Goal: Task Accomplishment & Management: Complete application form

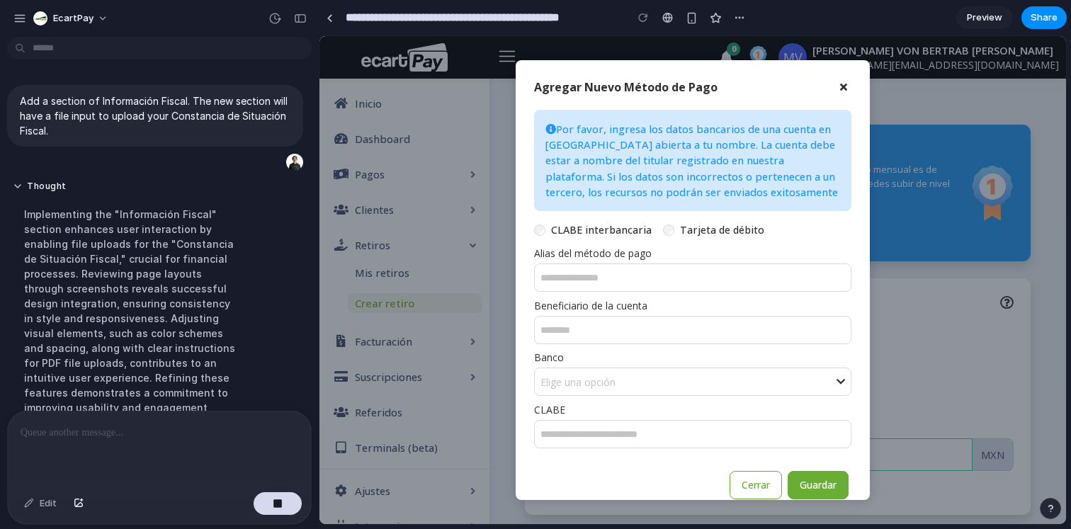
scroll to position [354, 0]
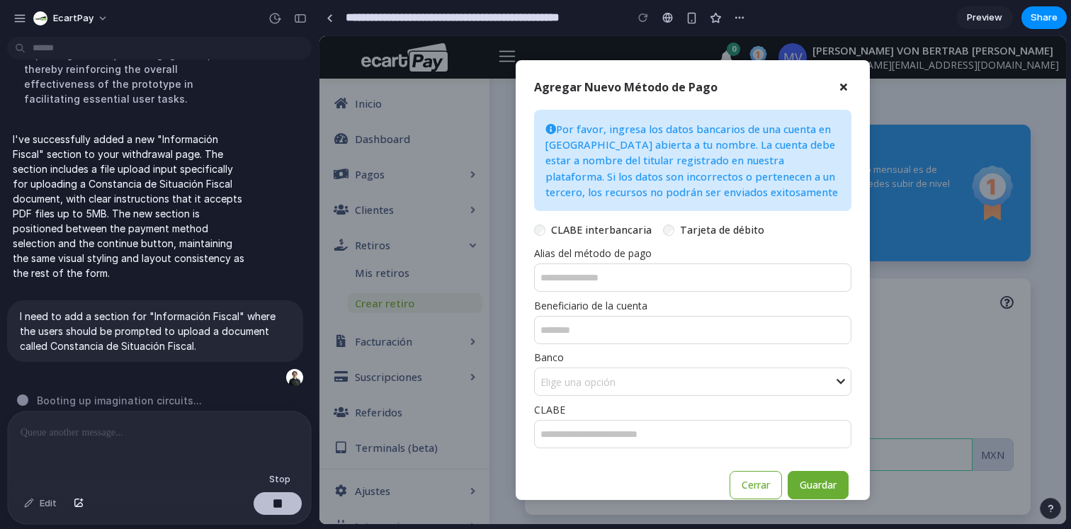
click at [290, 507] on button "button" at bounding box center [278, 503] width 48 height 23
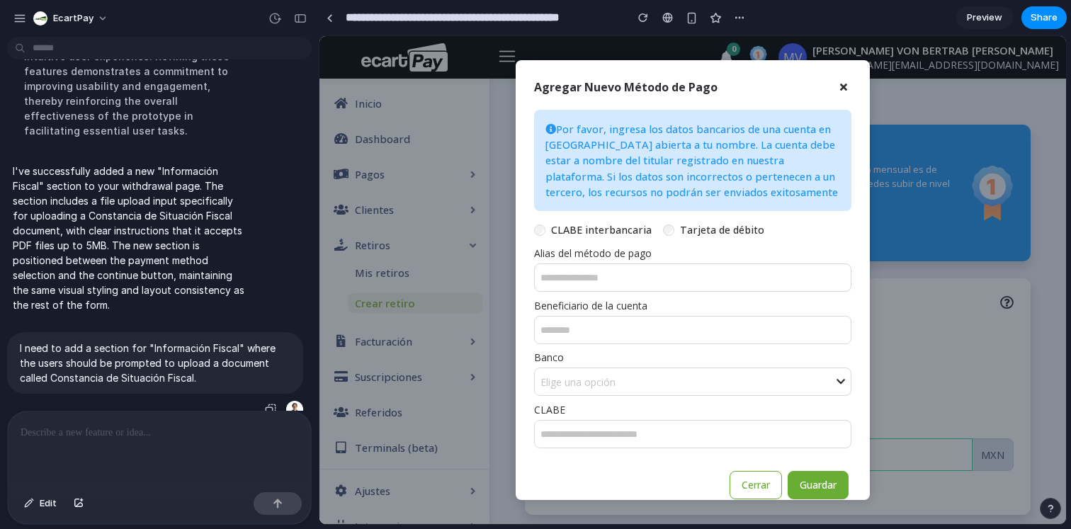
scroll to position [0, 0]
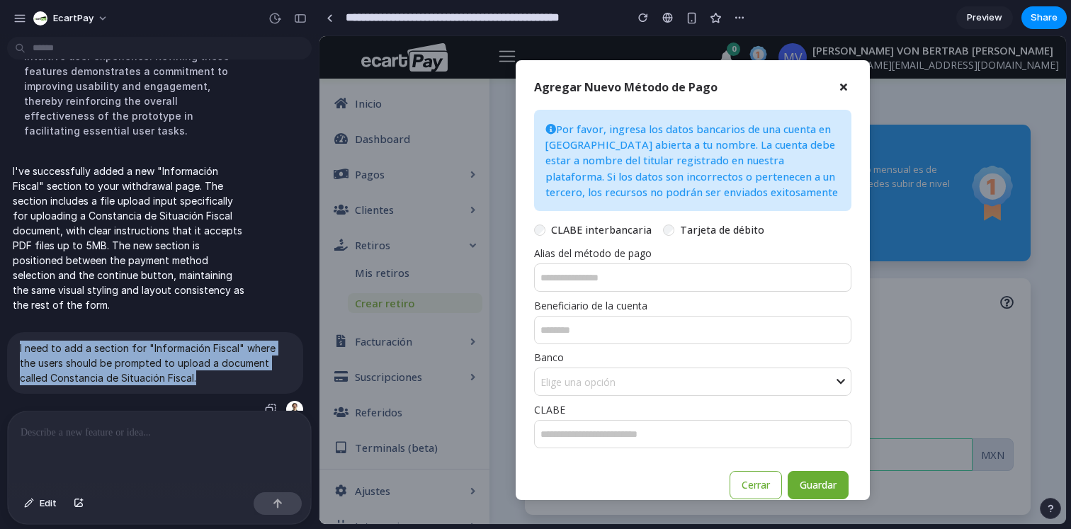
drag, startPoint x: 205, startPoint y: 371, endPoint x: 21, endPoint y: 318, distance: 190.8
click at [21, 332] on div "I need to add a section for "Información Fiscal" where the users should be prom…" at bounding box center [155, 363] width 296 height 62
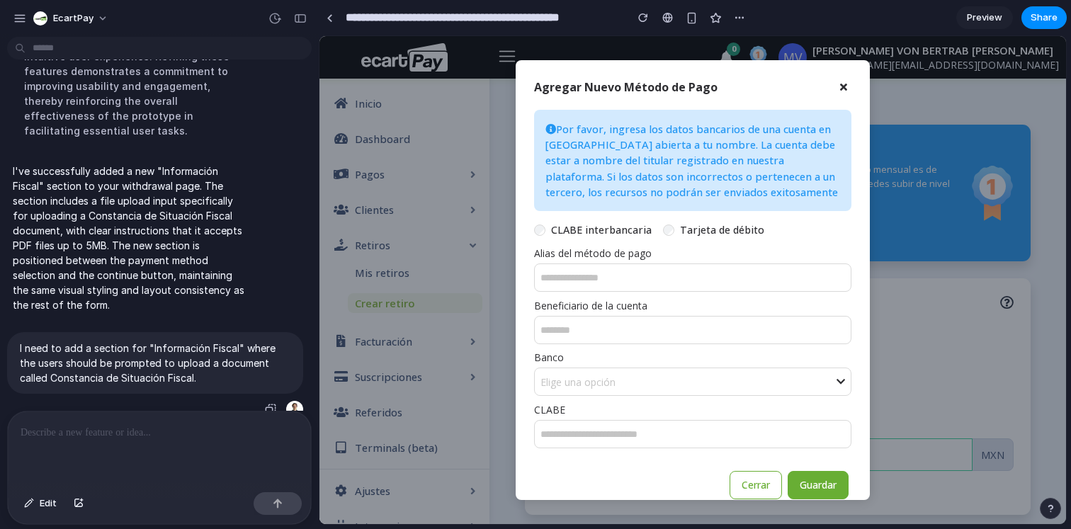
click at [166, 368] on p "I need to add a section for "Información Fiscal" where the users should be prom…" at bounding box center [155, 363] width 271 height 45
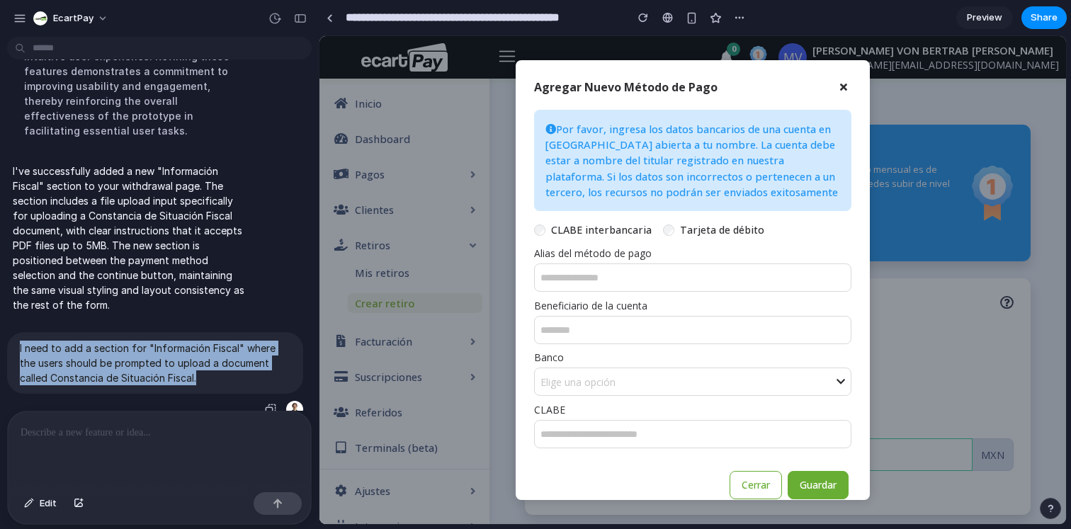
drag, startPoint x: 179, startPoint y: 368, endPoint x: 18, endPoint y: 334, distance: 164.5
click at [18, 334] on div "I need to add a section for "Información Fiscal" where the users should be prom…" at bounding box center [155, 363] width 296 height 62
click at [98, 356] on p "I need to add a section for "Información Fiscal" where the users should be prom…" at bounding box center [155, 363] width 271 height 45
drag, startPoint x: 205, startPoint y: 367, endPoint x: 11, endPoint y: 331, distance: 198.2
click at [11, 332] on div "I need to add a section for "Información Fiscal" where the users should be prom…" at bounding box center [155, 363] width 296 height 62
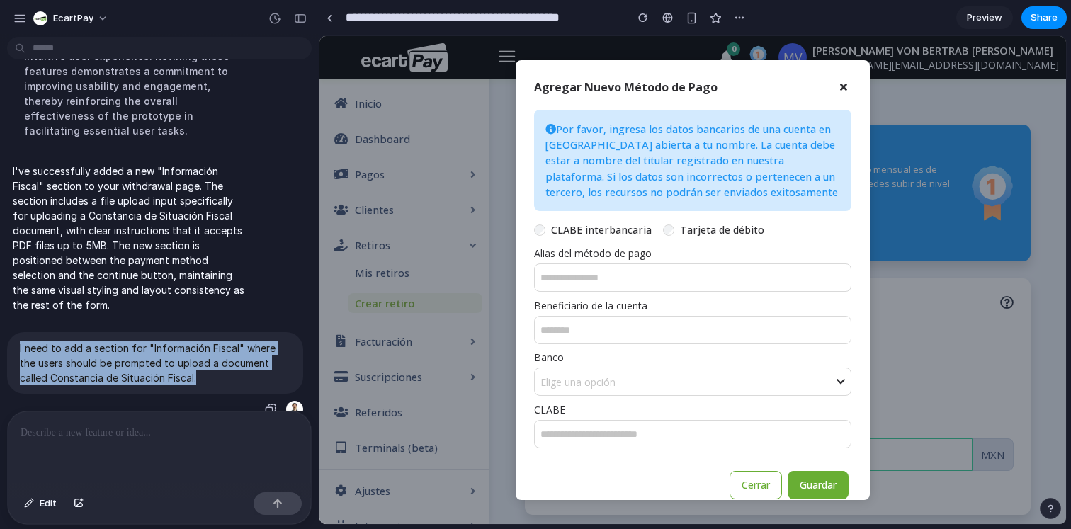
copy p "I need to add a section for "Información Fiscal" where the users should be prom…"
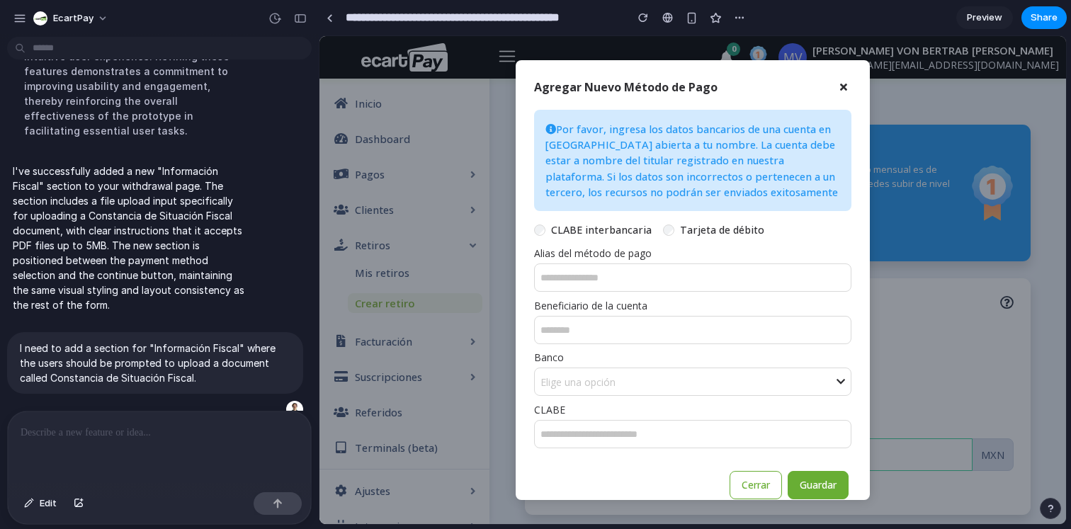
click at [105, 444] on div at bounding box center [159, 449] width 303 height 75
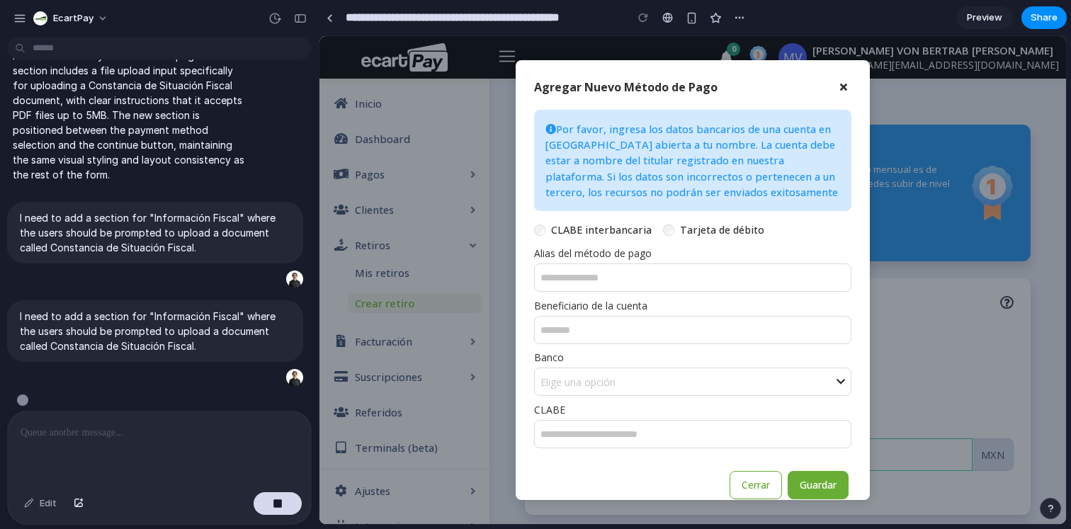
scroll to position [631, 0]
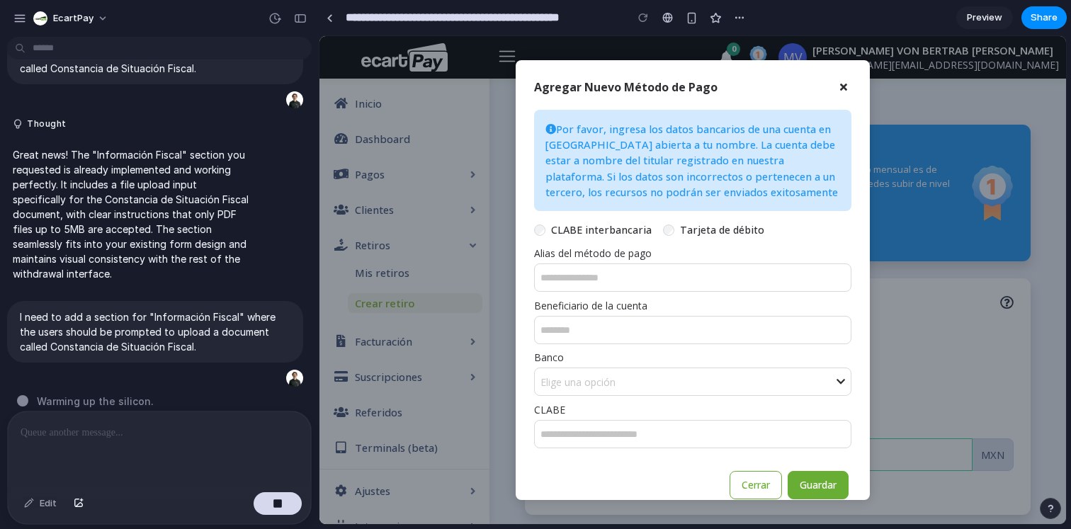
click at [845, 86] on span "button" at bounding box center [843, 87] width 7 height 10
click at [786, 94] on header "Agregar Nuevo Método de Pago" at bounding box center [693, 87] width 332 height 31
click at [782, 205] on div "Por favor, ingresa los datos bancarios de una cuenta en [GEOGRAPHIC_DATA] abier…" at bounding box center [692, 160] width 317 height 101
click at [776, 178] on p "Por favor, ingresa los datos bancarios de una cuenta en [GEOGRAPHIC_DATA] abier…" at bounding box center [693, 160] width 295 height 79
drag, startPoint x: 794, startPoint y: 202, endPoint x: 674, endPoint y: 128, distance: 141.0
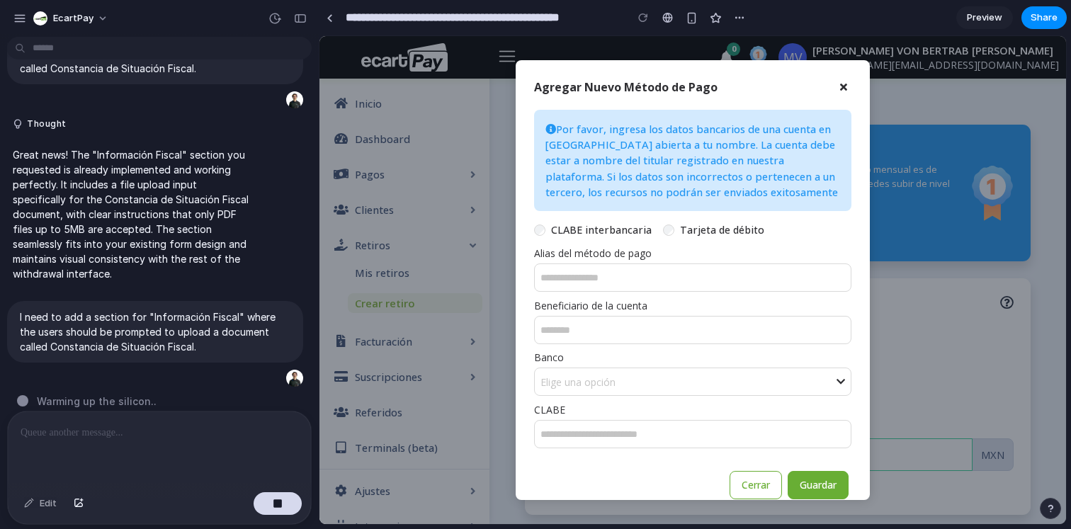
click at [674, 127] on div "Por favor, ingresa los datos bancarios de una cuenta en [GEOGRAPHIC_DATA] abier…" at bounding box center [692, 160] width 317 height 101
click at [674, 128] on p "Por favor, ingresa los datos bancarios de una cuenta en [GEOGRAPHIC_DATA] abier…" at bounding box center [693, 160] width 295 height 79
click at [814, 494] on button "Guardar" at bounding box center [818, 485] width 61 height 28
click at [730, 477] on button "Cerrar" at bounding box center [756, 485] width 52 height 28
